Goal: Information Seeking & Learning: Find contact information

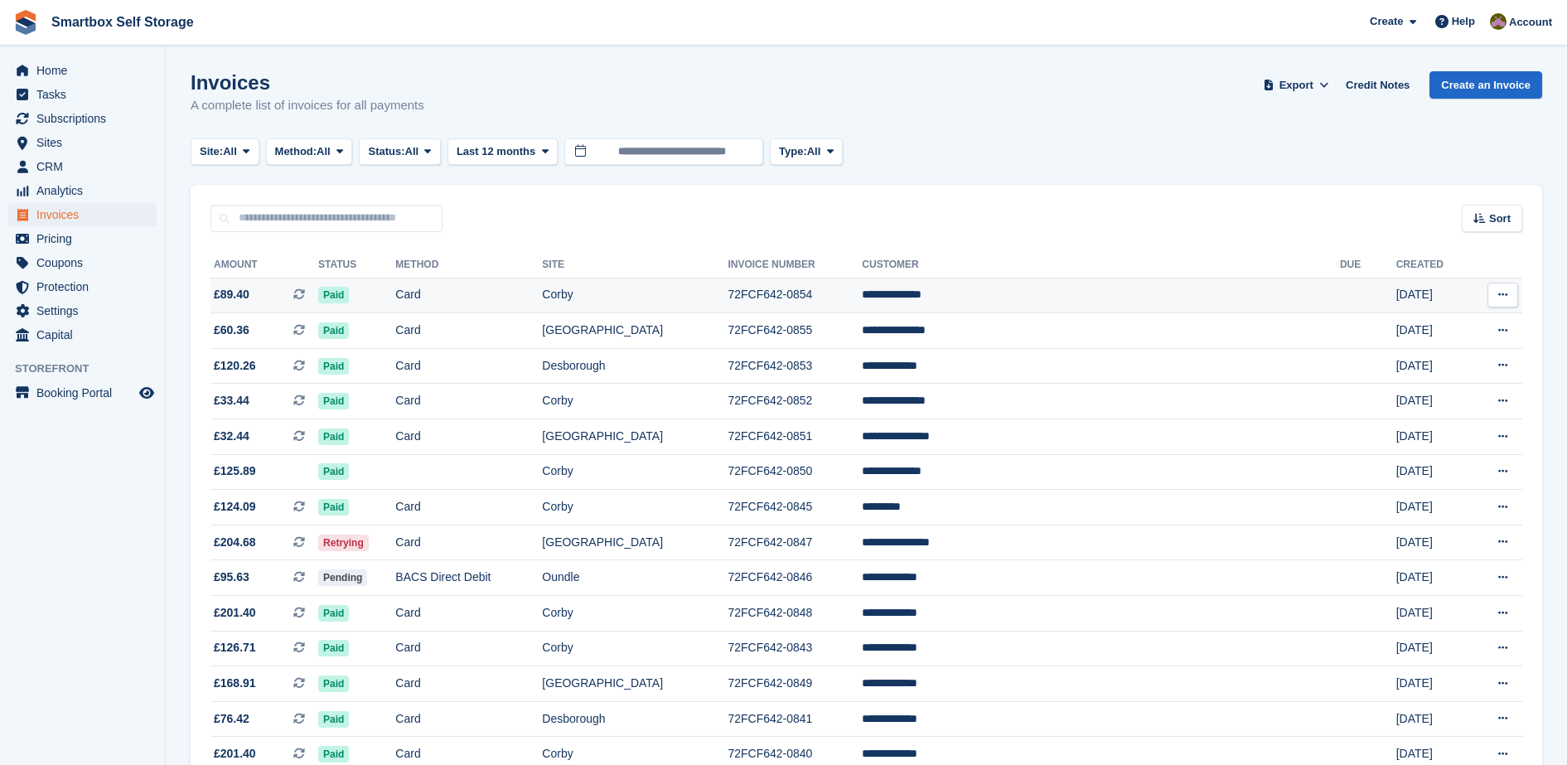
click at [862, 286] on td "72FCF642-0854" at bounding box center [795, 296] width 134 height 36
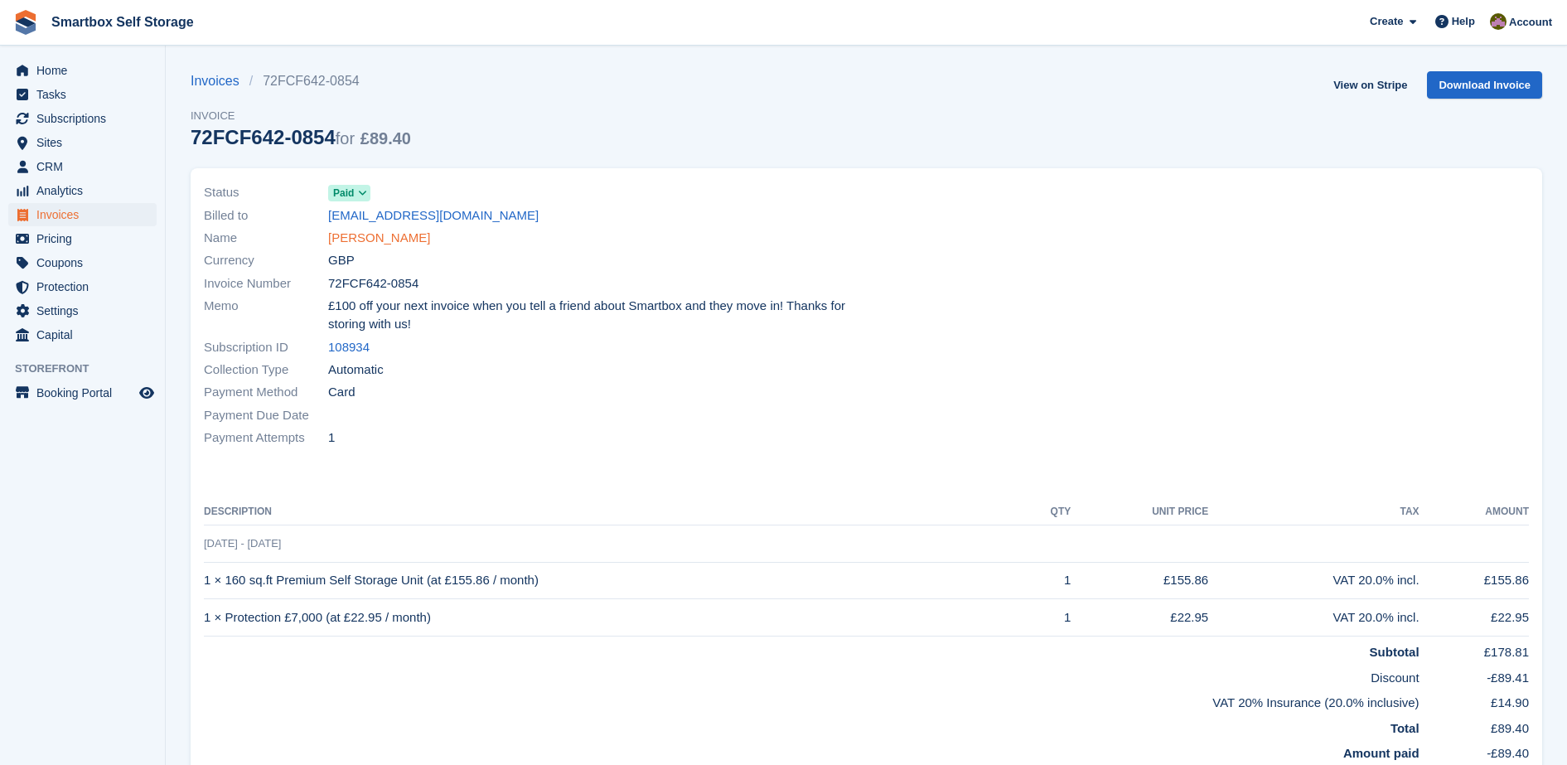
click at [367, 240] on link "[PERSON_NAME]" at bounding box center [379, 238] width 102 height 19
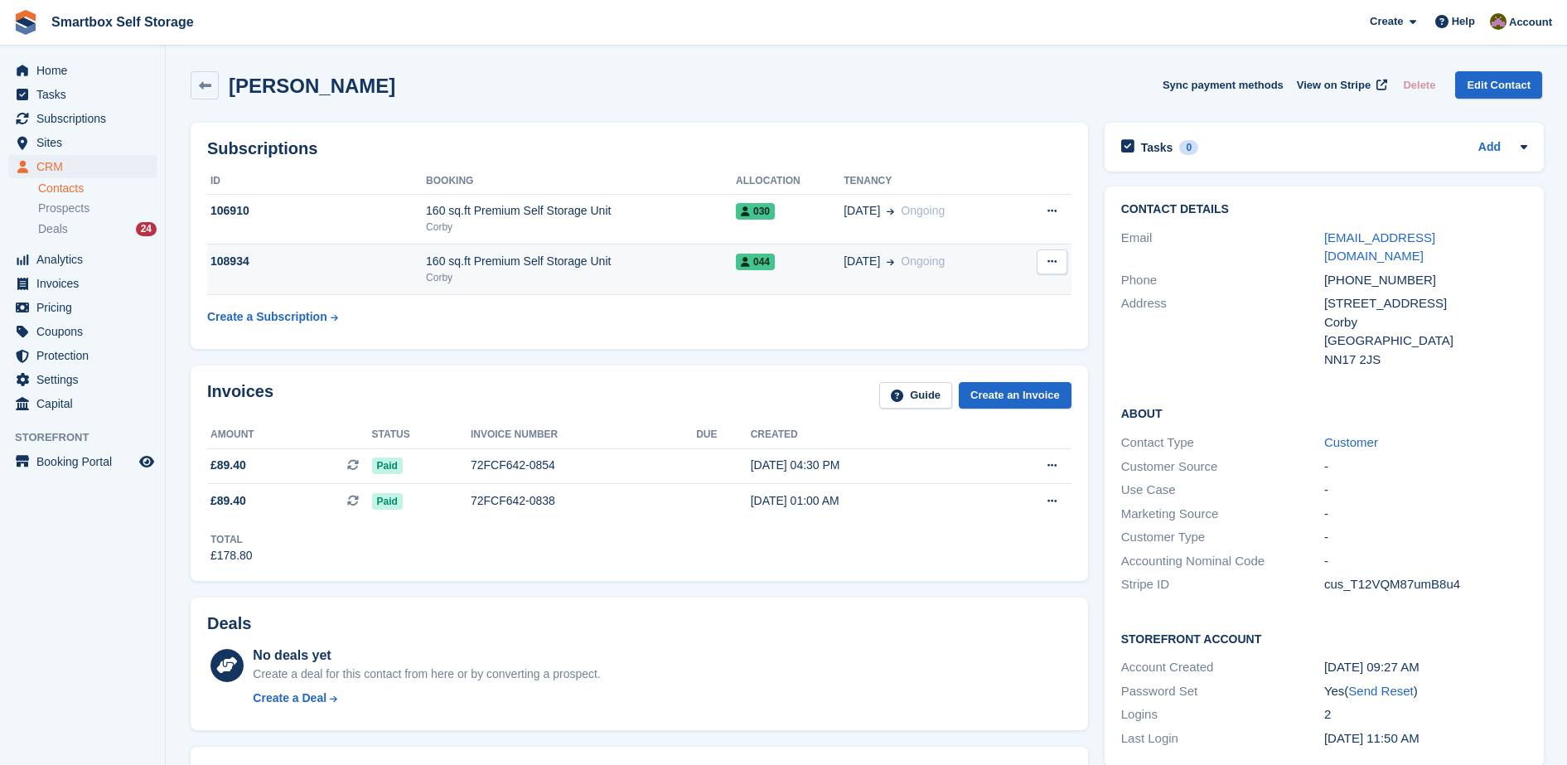
click at [772, 268] on div "044" at bounding box center [790, 261] width 108 height 17
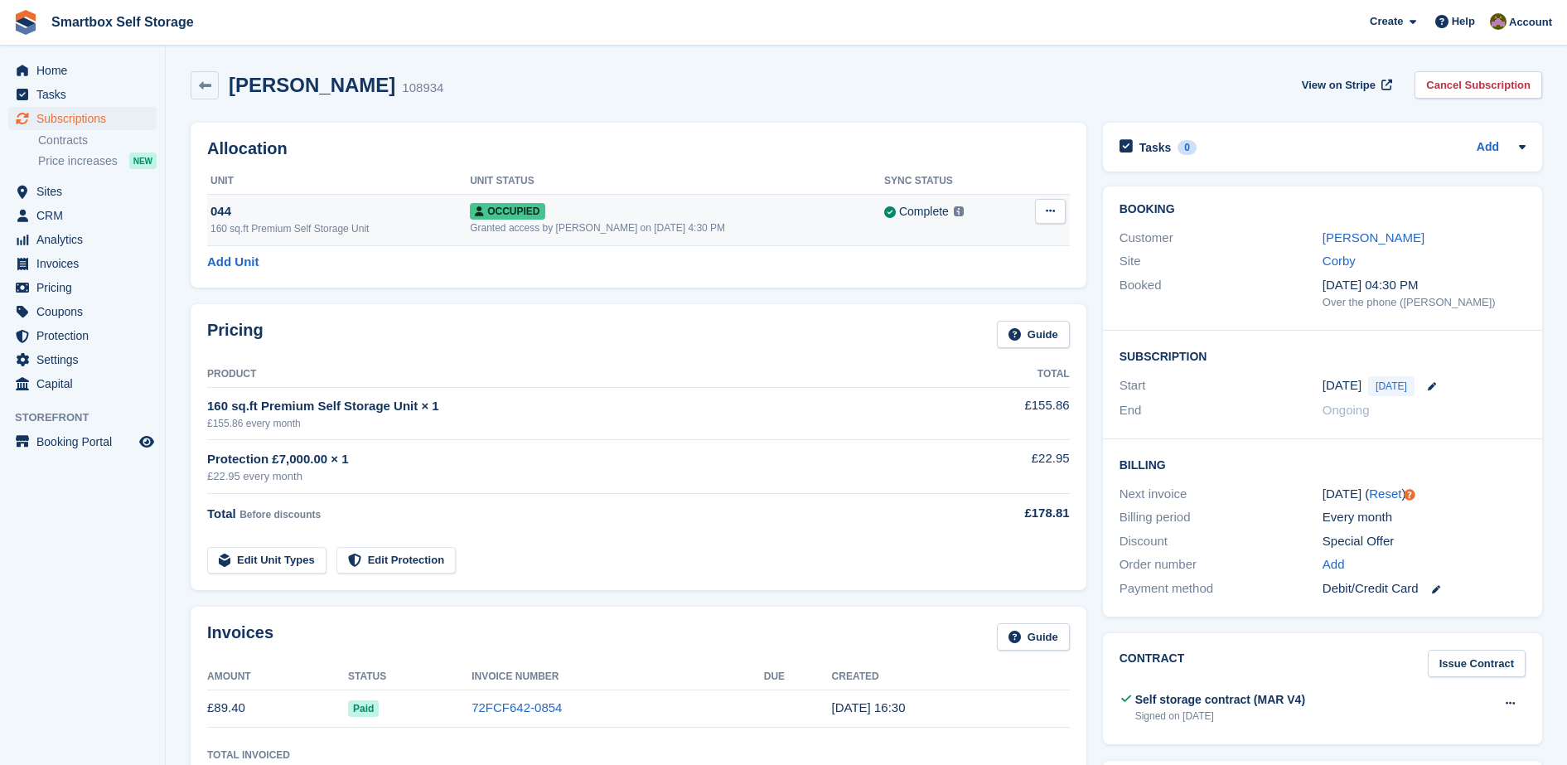
click at [412, 205] on div "044" at bounding box center [339, 211] width 259 height 19
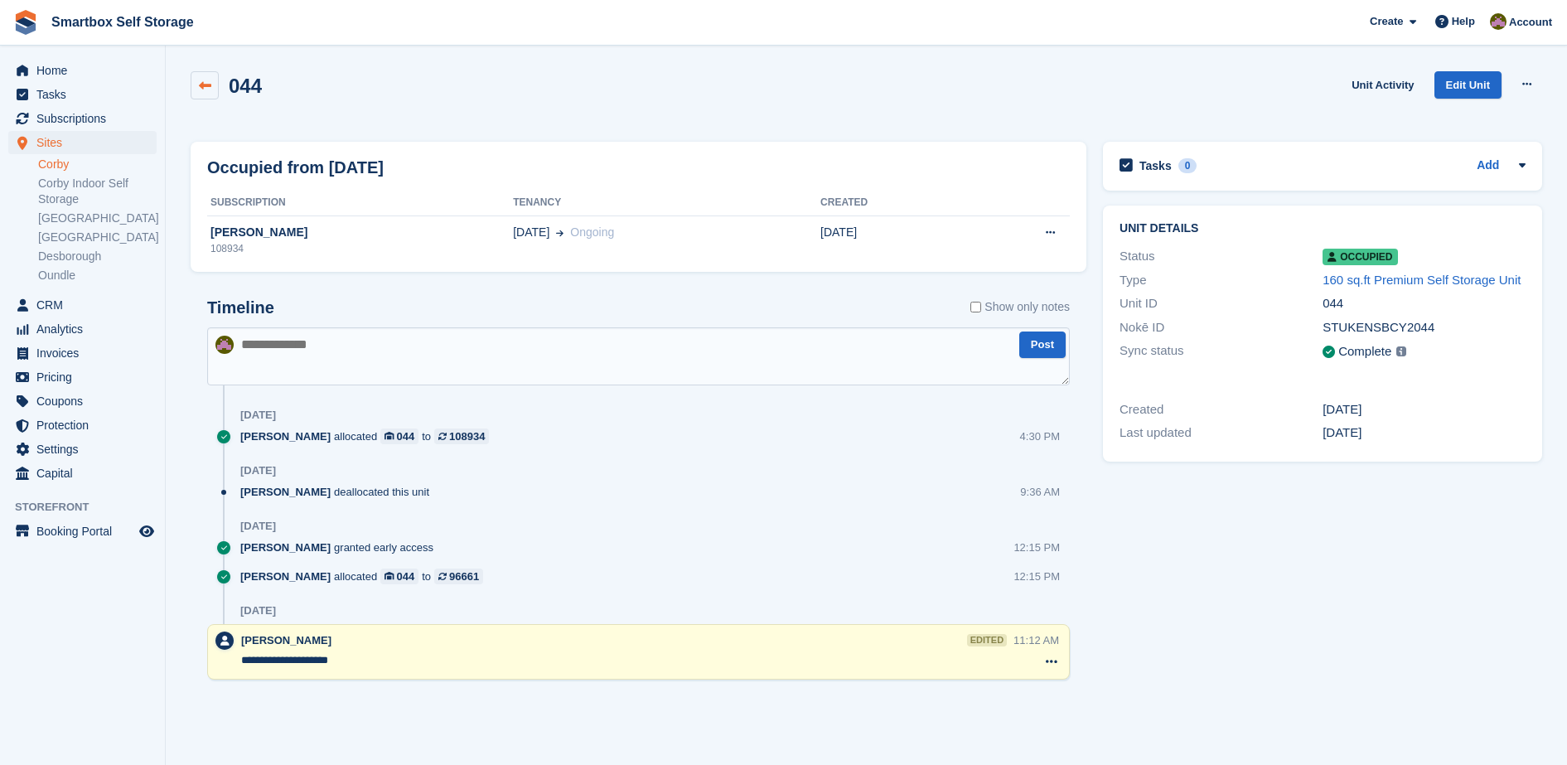
click at [196, 90] on link at bounding box center [205, 85] width 28 height 28
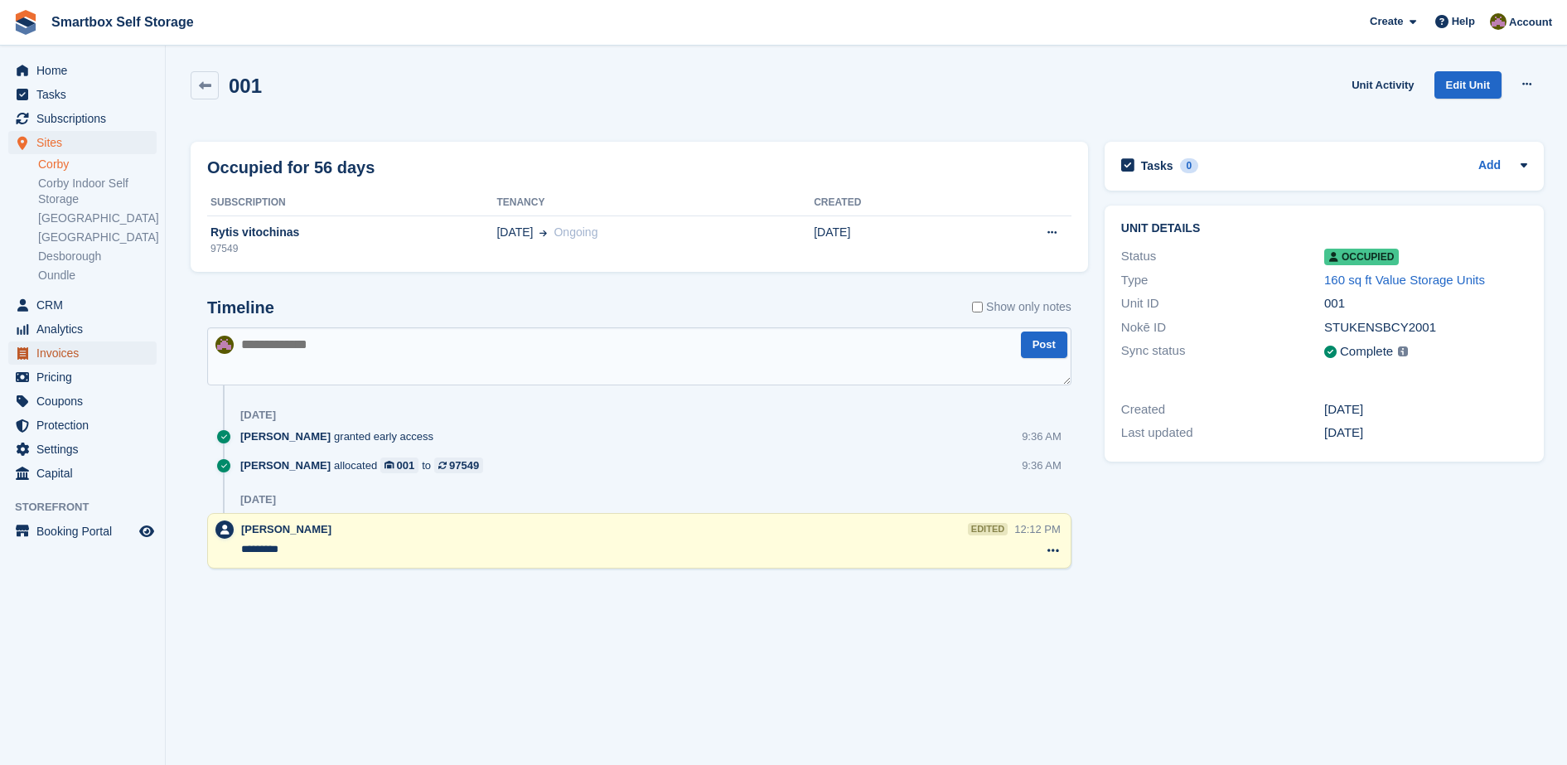
click at [85, 341] on span "Invoices" at bounding box center [85, 352] width 99 height 23
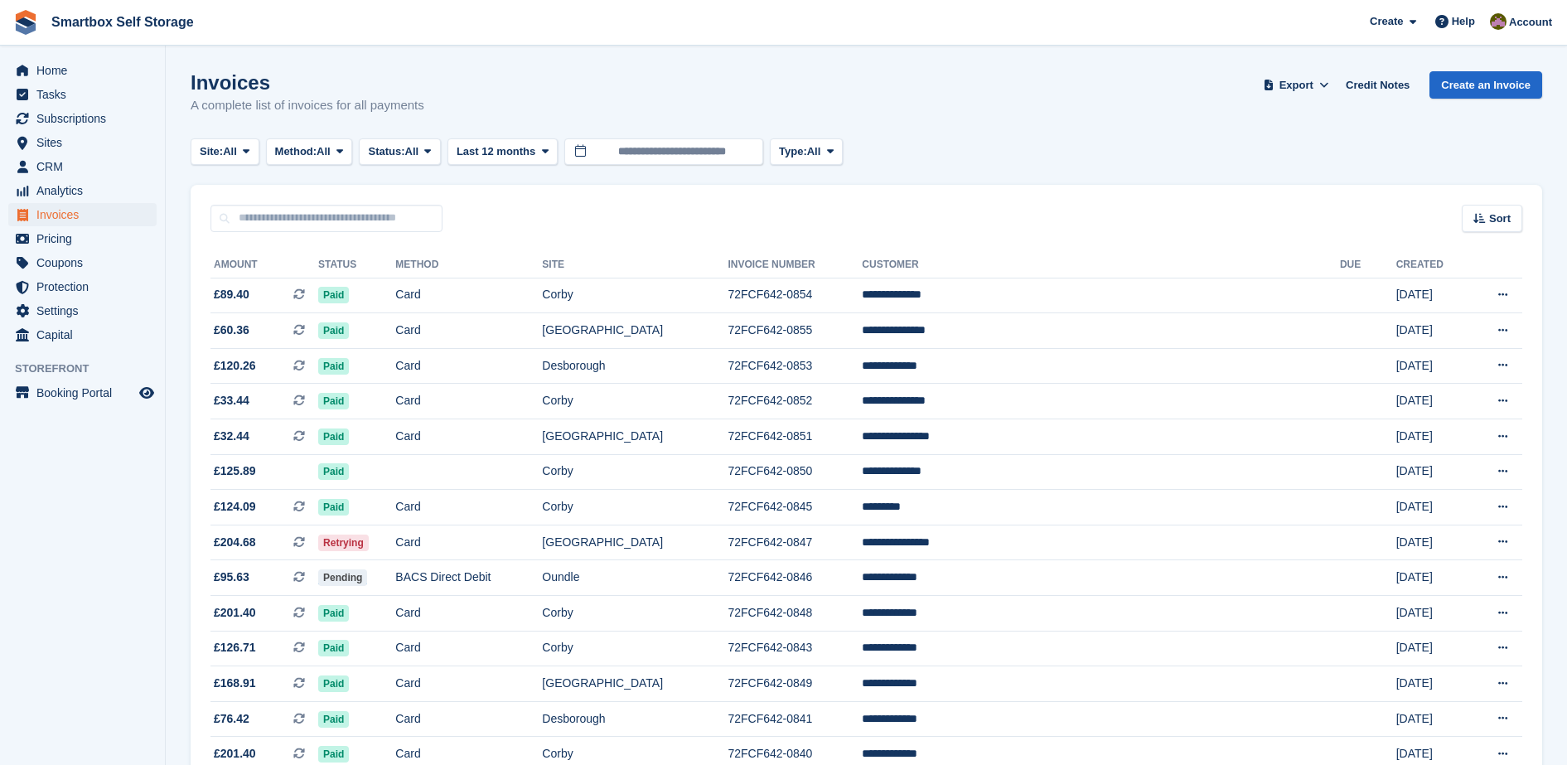
click at [542, 273] on th "Method" at bounding box center [468, 265] width 147 height 27
click at [542, 287] on td "Card" at bounding box center [468, 296] width 147 height 36
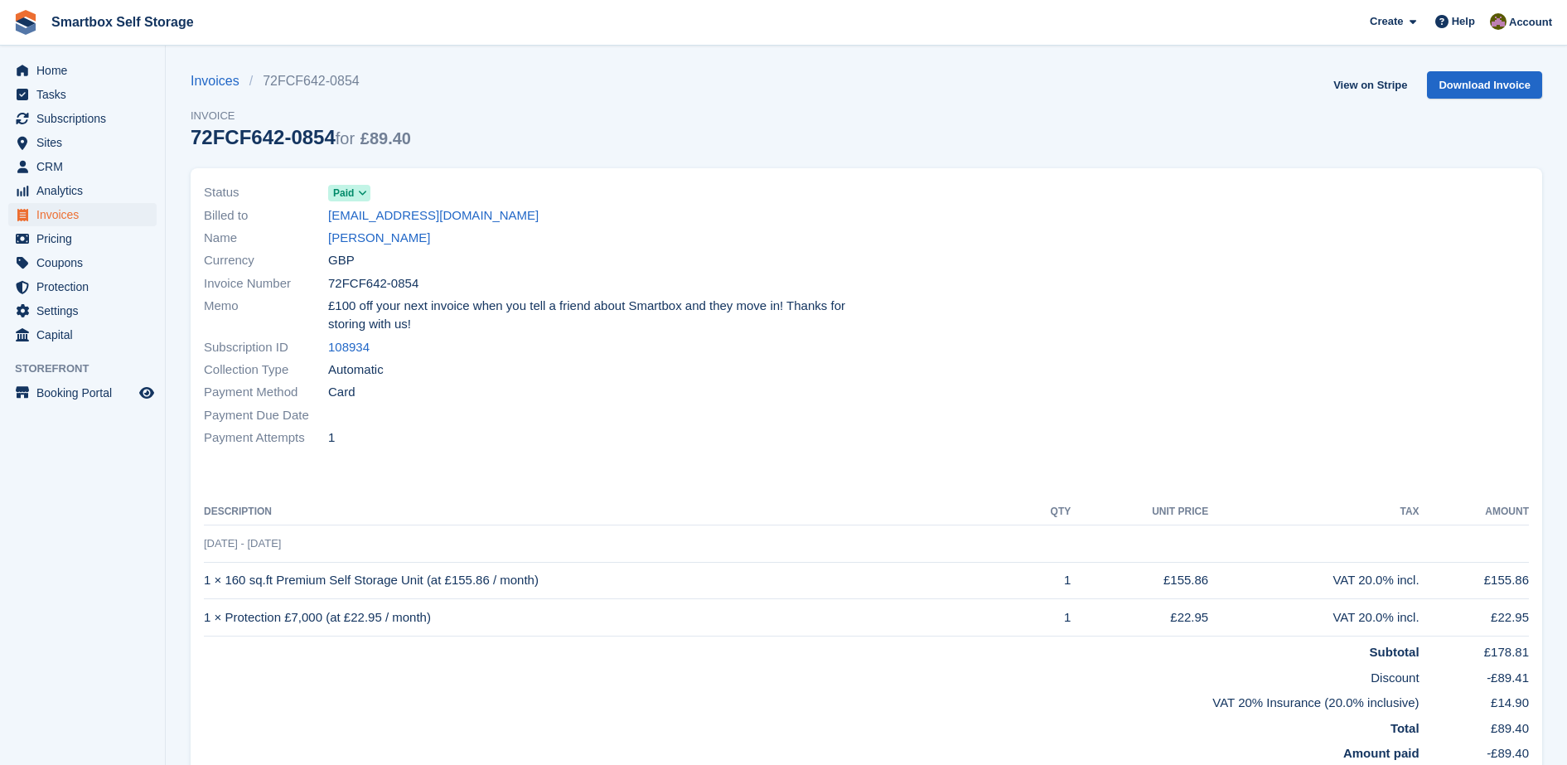
click at [378, 227] on div "Name [PERSON_NAME]" at bounding box center [530, 238] width 653 height 22
click at [386, 254] on div "Currency GBP" at bounding box center [530, 260] width 653 height 22
click at [381, 234] on link "[PERSON_NAME]" at bounding box center [379, 238] width 102 height 19
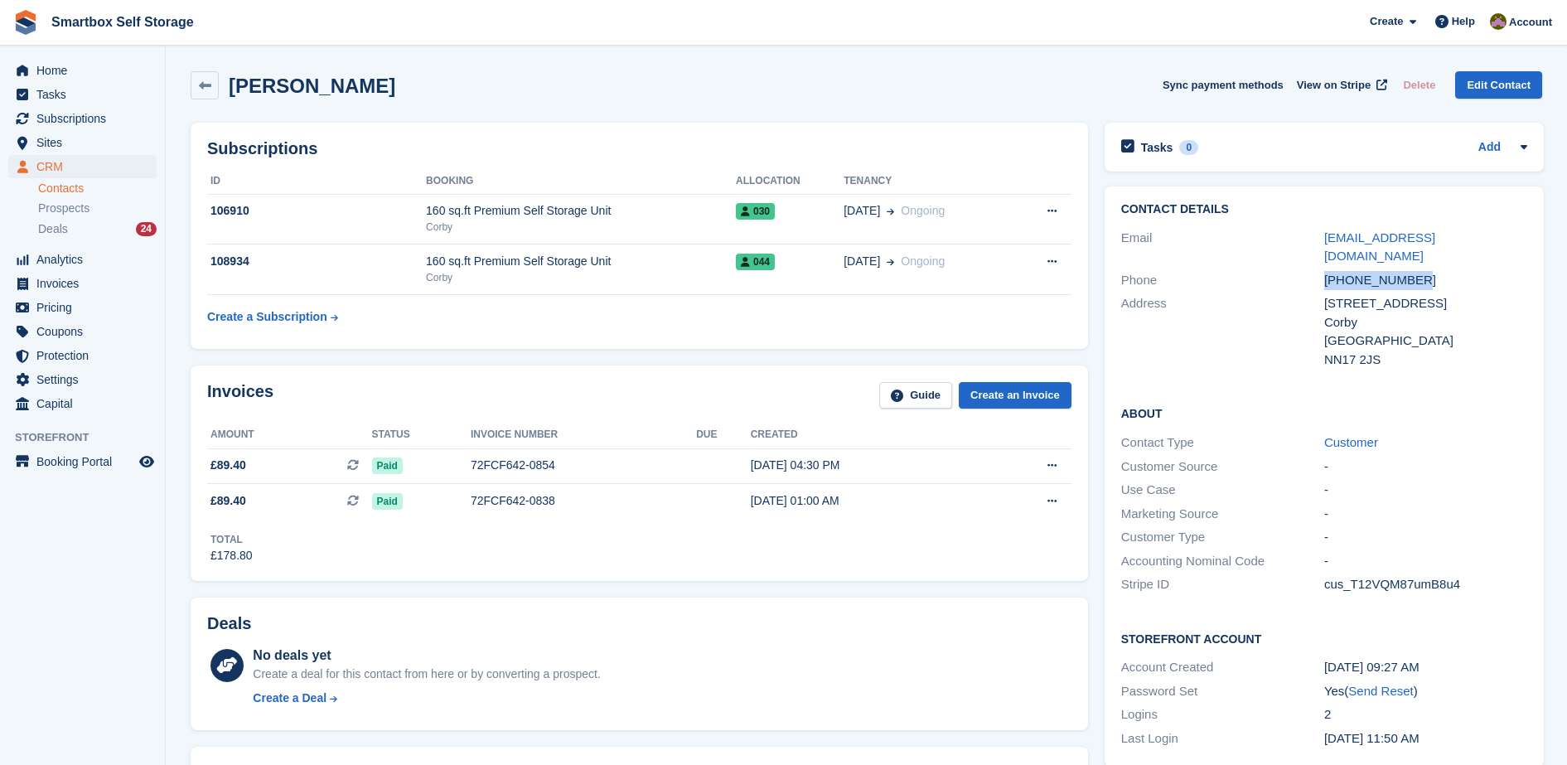
drag, startPoint x: 1429, startPoint y: 251, endPoint x: 1320, endPoint y: 263, distance: 110.0
click at [1320, 268] on div "Phone +447505093549" at bounding box center [1324, 280] width 406 height 24
copy div "+447505093549"
click at [505, 275] on div "Corby" at bounding box center [581, 277] width 310 height 15
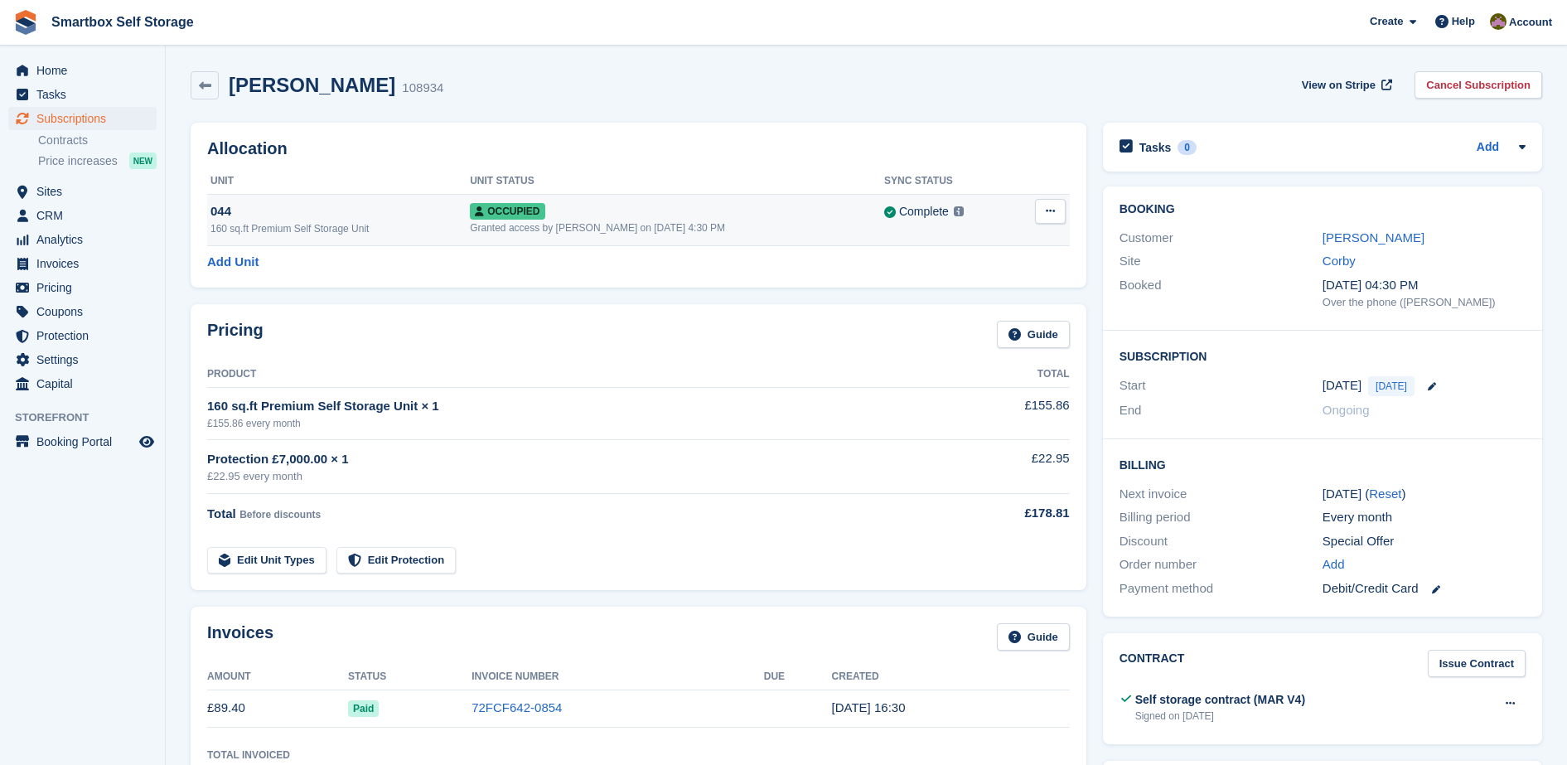
click at [638, 226] on div "Granted access by [PERSON_NAME] on [DATE] 4:30 PM" at bounding box center [677, 227] width 414 height 15
